Goal: Check status

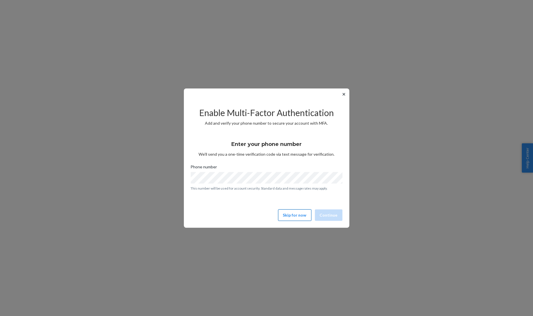
click at [298, 217] on button "Skip for now" at bounding box center [294, 214] width 33 height 11
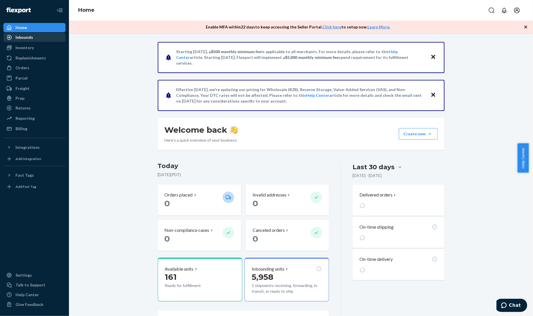
click at [42, 40] on div "Inbounds" at bounding box center [34, 37] width 61 height 8
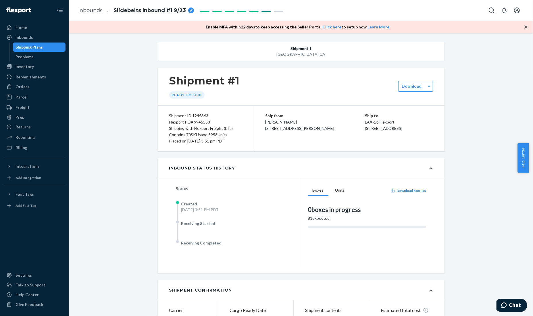
click at [188, 8] on div "breadcrumbs" at bounding box center [191, 10] width 6 height 6
click at [177, 26] on div "Enable MFA [DATE] to keep accessing the Seller Portal. Click here to setup now.…" at bounding box center [301, 27] width 464 height 13
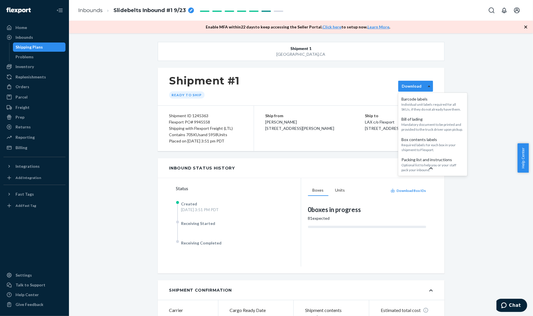
click at [428, 84] on div at bounding box center [428, 86] width 7 height 9
click at [434, 148] on div "Required labels for each box in your shipment to Flexport." at bounding box center [432, 147] width 62 height 10
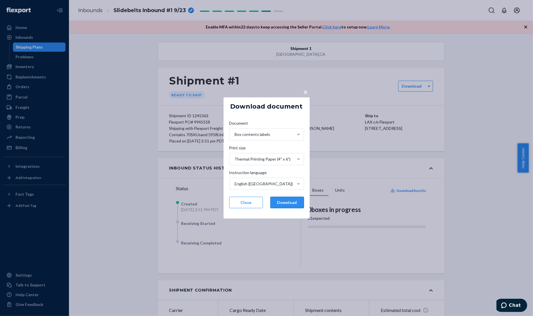
click at [286, 198] on button "Download" at bounding box center [287, 202] width 34 height 11
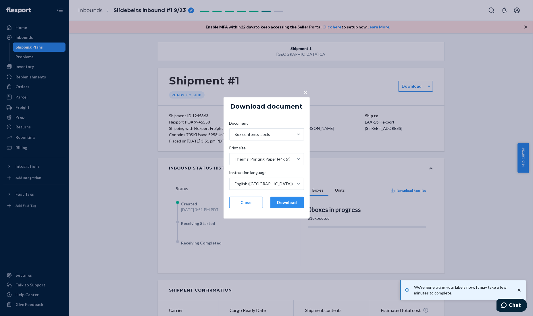
click at [304, 94] on span "×" at bounding box center [305, 92] width 5 height 10
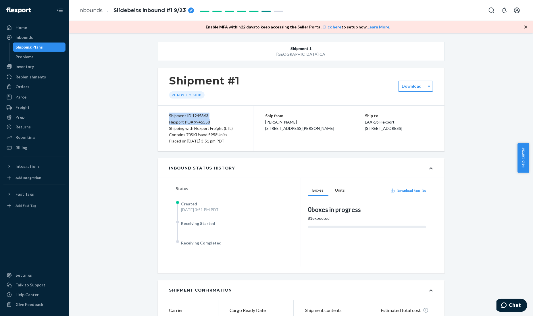
drag, startPoint x: 165, startPoint y: 114, endPoint x: 208, endPoint y: 124, distance: 44.6
click at [208, 124] on div "Shipment ID 1245363 Flexport PO# 9945558 Shipping with Flexport Freight (LTL) C…" at bounding box center [206, 128] width 96 height 45
copy div "Shipment ID 1245363 Flexport PO# 9945558"
click at [45, 33] on div "Inbounds" at bounding box center [34, 37] width 61 height 8
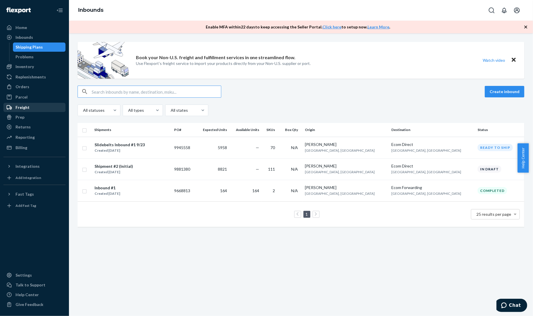
click at [45, 105] on div "Freight" at bounding box center [34, 107] width 61 height 8
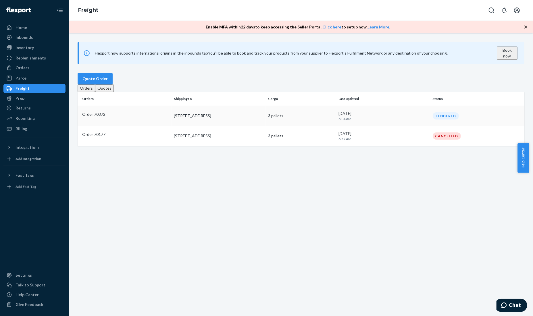
click at [159, 126] on td "Order 70372" at bounding box center [125, 116] width 94 height 20
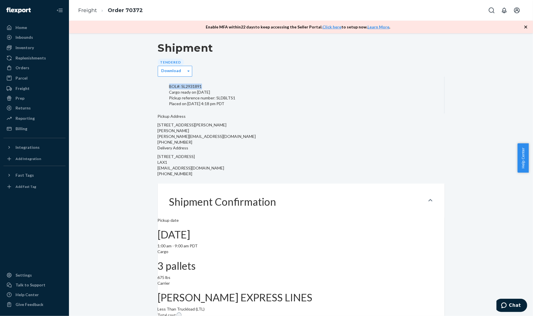
drag, startPoint x: 166, startPoint y: 89, endPoint x: 202, endPoint y: 90, distance: 35.9
click at [202, 90] on div "BOL#: SL2931891 Cargo ready on [DATE] Pickup reference number: SLDBLTS1 Placed …" at bounding box center [301, 95] width 287 height 37
click at [173, 84] on div "BOL#: SL2931891 Cargo ready on [DATE] Pickup reference number: SLDBLTS1 Placed …" at bounding box center [301, 95] width 287 height 37
drag, startPoint x: 166, startPoint y: 88, endPoint x: 201, endPoint y: 89, distance: 35.1
click at [201, 89] on div "BOL#: SL2931891 Cargo ready on [DATE] Pickup reference number: SLDBLTS1 Placed …" at bounding box center [301, 95] width 287 height 37
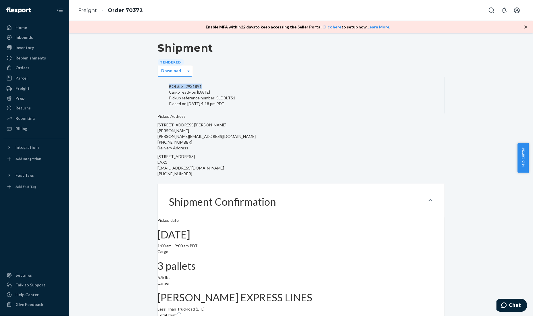
click at [201, 89] on div "BOL#: SL2931891" at bounding box center [300, 87] width 263 height 6
drag, startPoint x: 167, startPoint y: 89, endPoint x: 232, endPoint y: 103, distance: 66.1
click at [232, 103] on div "BOL#: SL2931891 Cargo ready on [DATE] Pickup reference number: SLDBLTS1 Placed …" at bounding box center [301, 95] width 287 height 37
copy div "BOL#: SL2931891 Cargo ready on [DATE] Pickup reference number: SLDBLTS1"
click at [132, 67] on div "Shipment Tendered Download BOL#: SL2931891 Cargo ready on [DATE] Pickup referen…" at bounding box center [300, 311] width 455 height 546
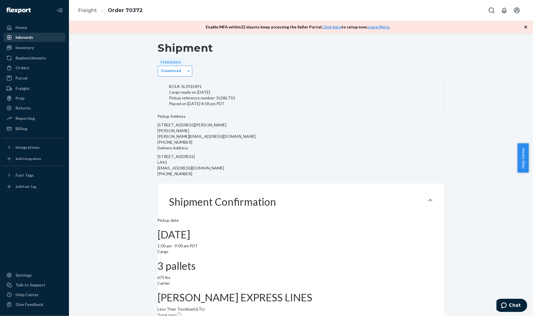
click at [42, 39] on div "Inbounds" at bounding box center [34, 37] width 61 height 8
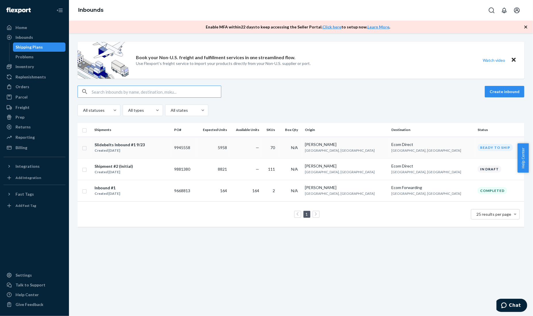
click at [130, 145] on div "Slidebelts Inbound #1 9/23" at bounding box center [119, 145] width 50 height 6
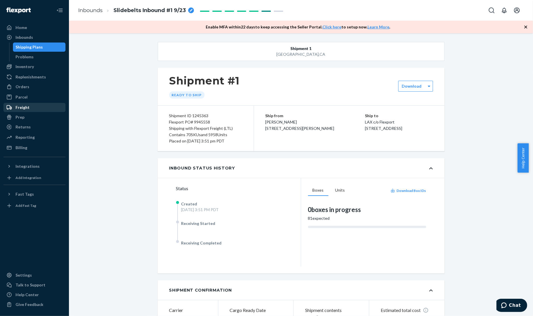
click at [46, 106] on div "Freight" at bounding box center [34, 107] width 61 height 8
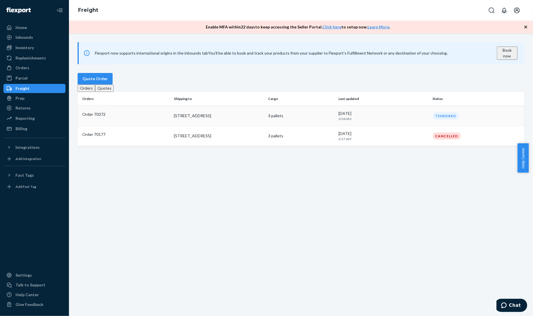
click at [130, 117] on p "Order 70372" at bounding box center [125, 114] width 87 height 6
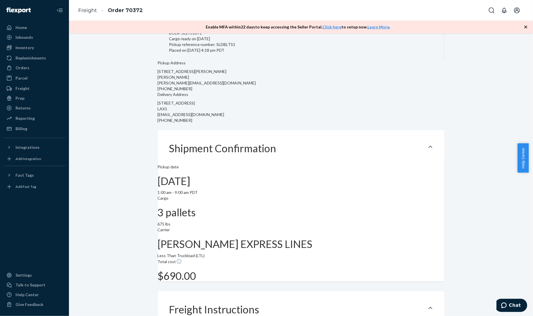
scroll to position [57, 0]
